Goal: Transaction & Acquisition: Purchase product/service

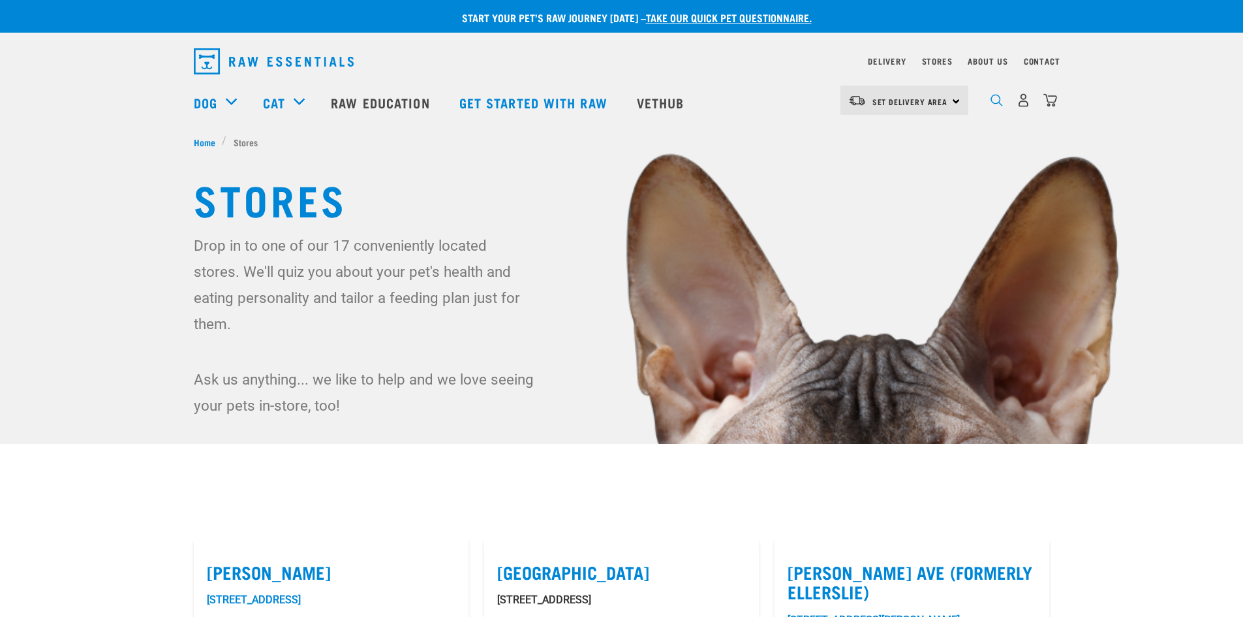
click at [1000, 102] on img "dropdown navigation" at bounding box center [996, 100] width 12 height 12
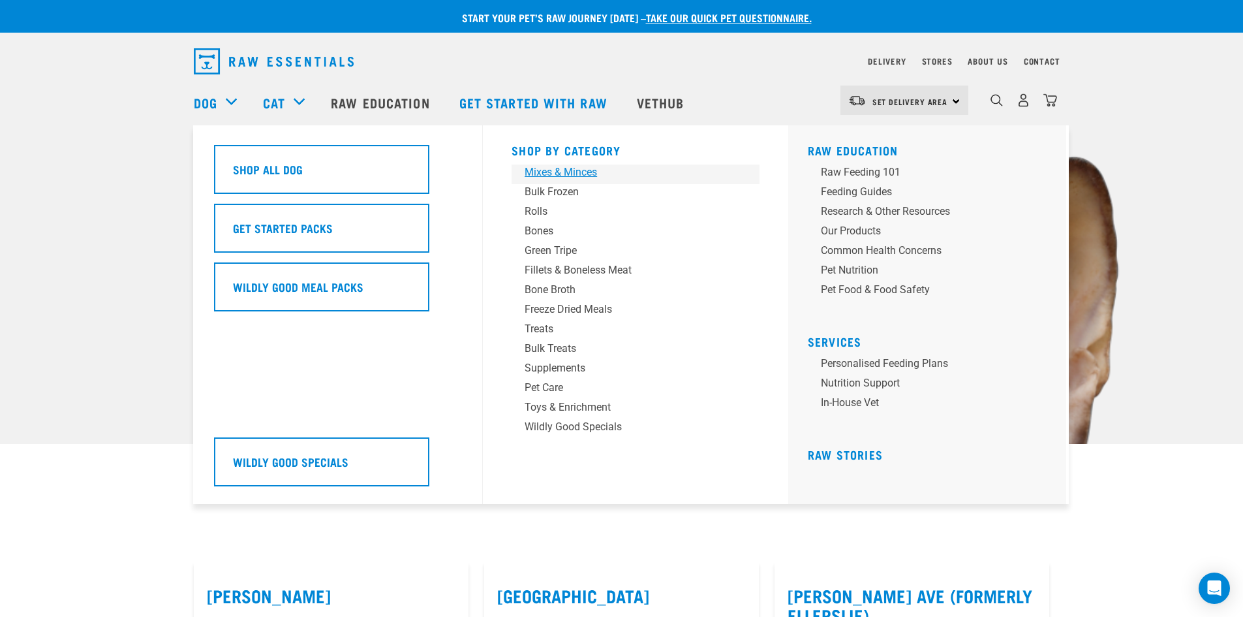
click at [598, 175] on div "Mixes & Minces" at bounding box center [627, 172] width 204 height 16
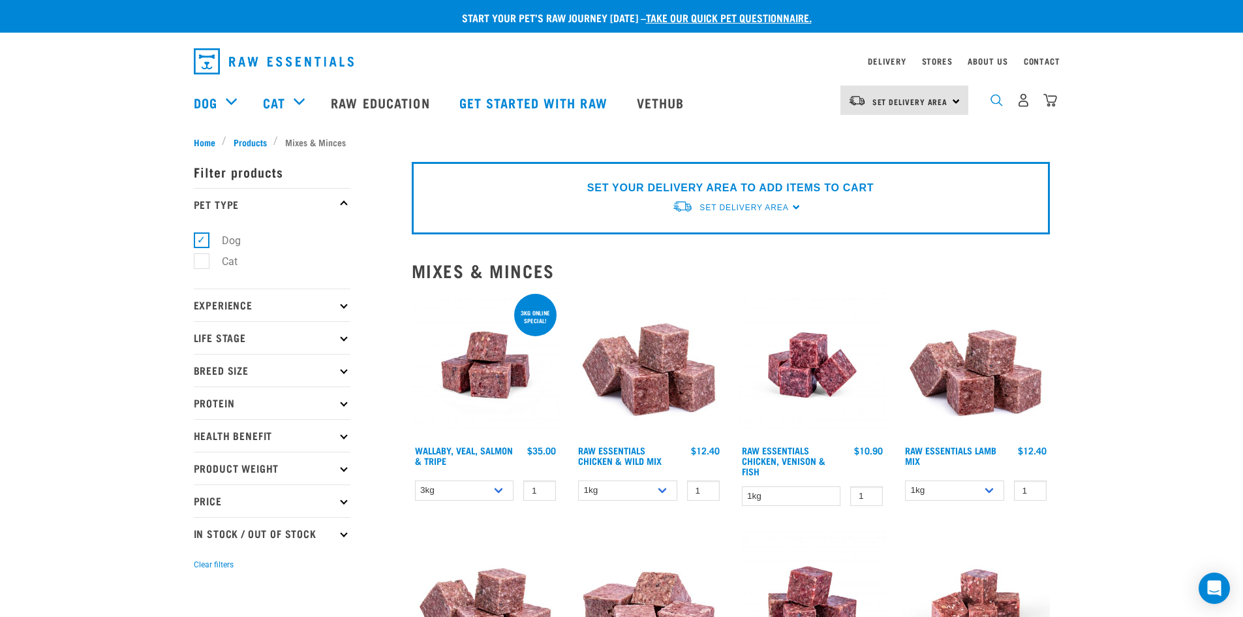
click at [999, 102] on img "dropdown navigation" at bounding box center [996, 100] width 12 height 12
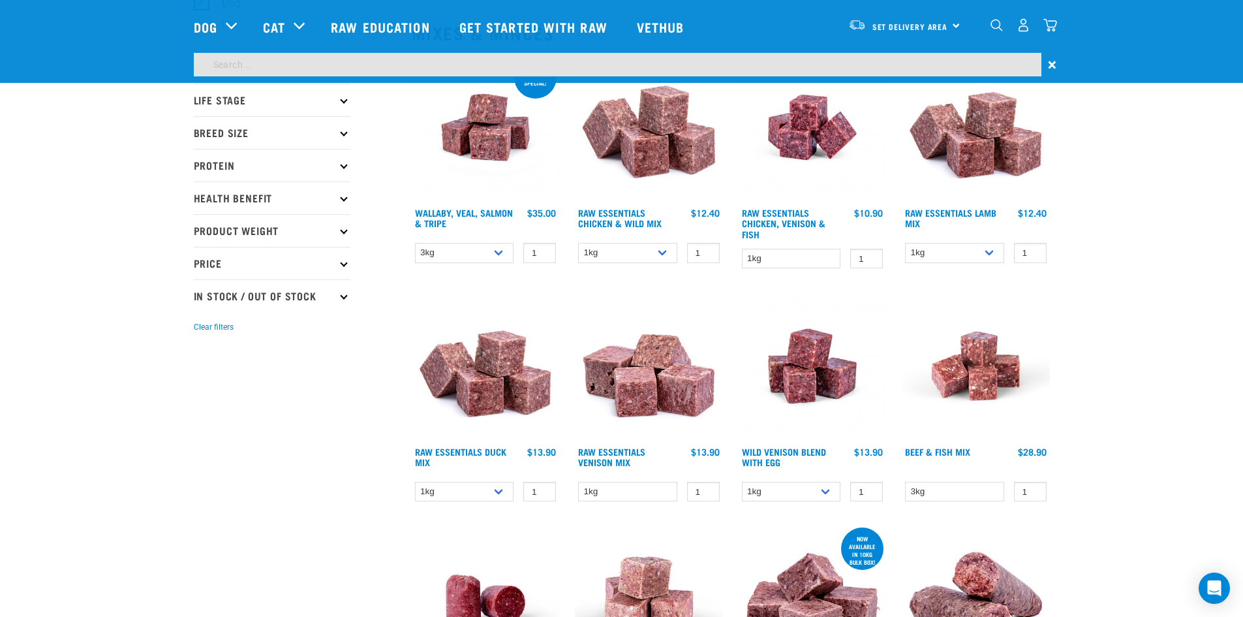
scroll to position [130, 0]
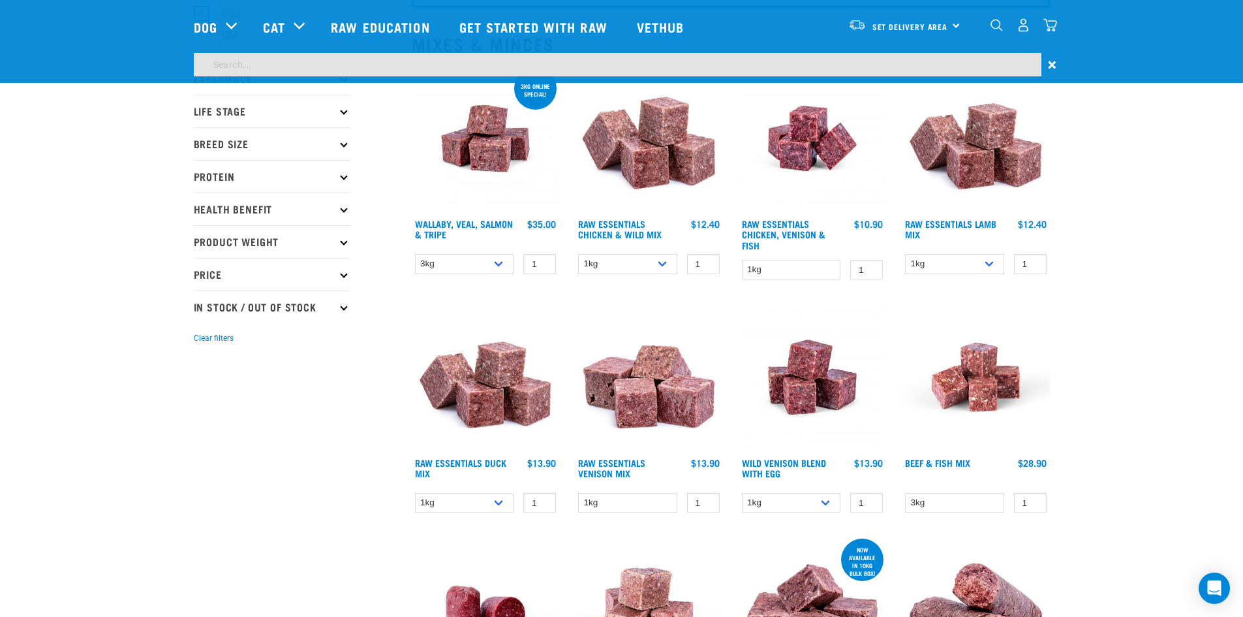
click at [337, 64] on input "search" at bounding box center [617, 64] width 847 height 23
type input "beef and lamb"
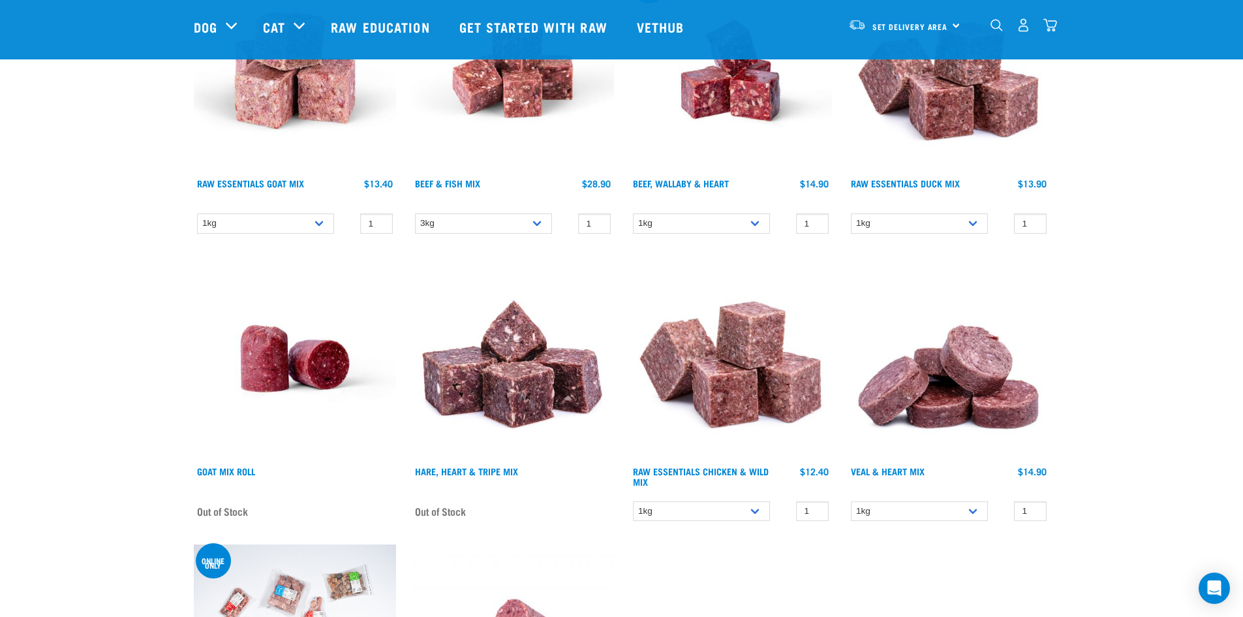
scroll to position [2610, 0]
